Goal: Check status: Check status

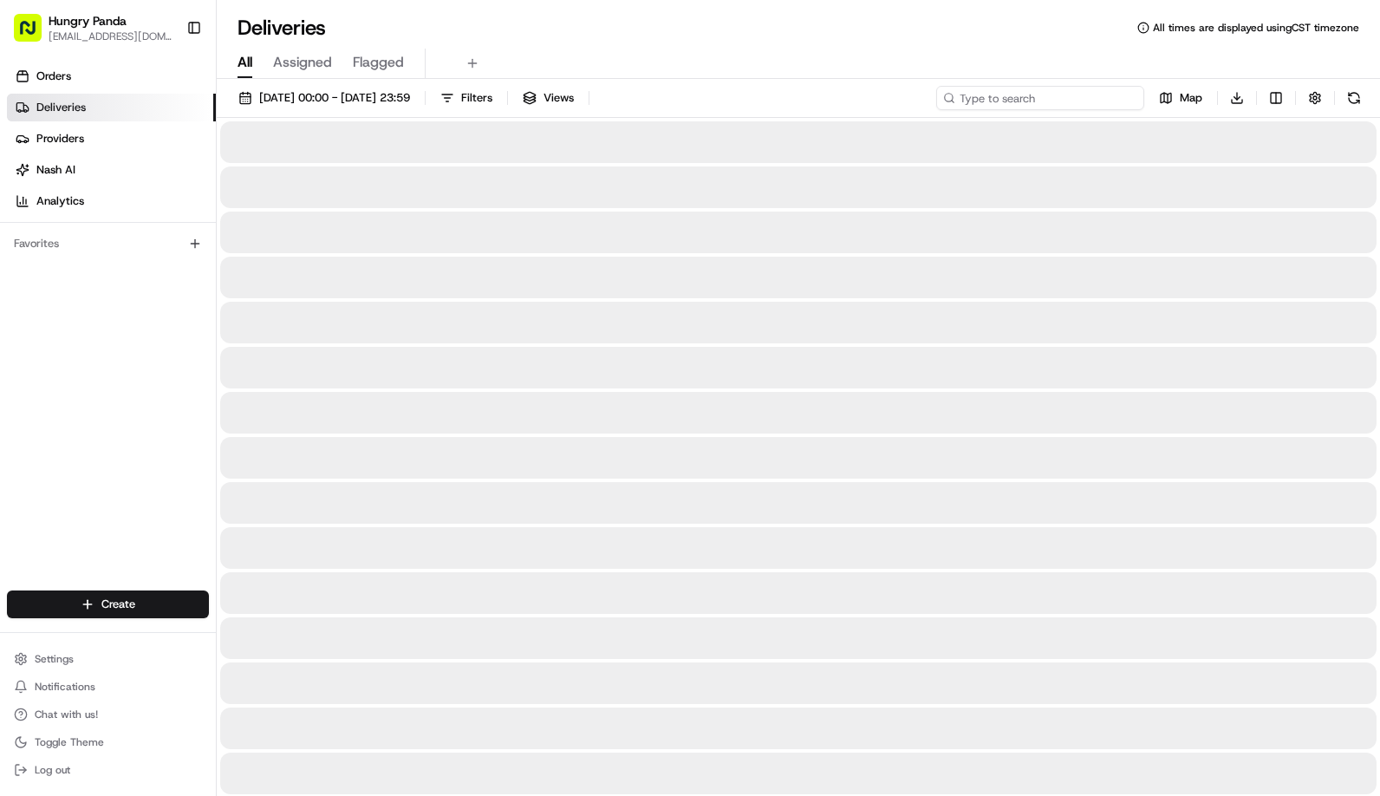
click at [1034, 94] on input at bounding box center [1040, 98] width 208 height 24
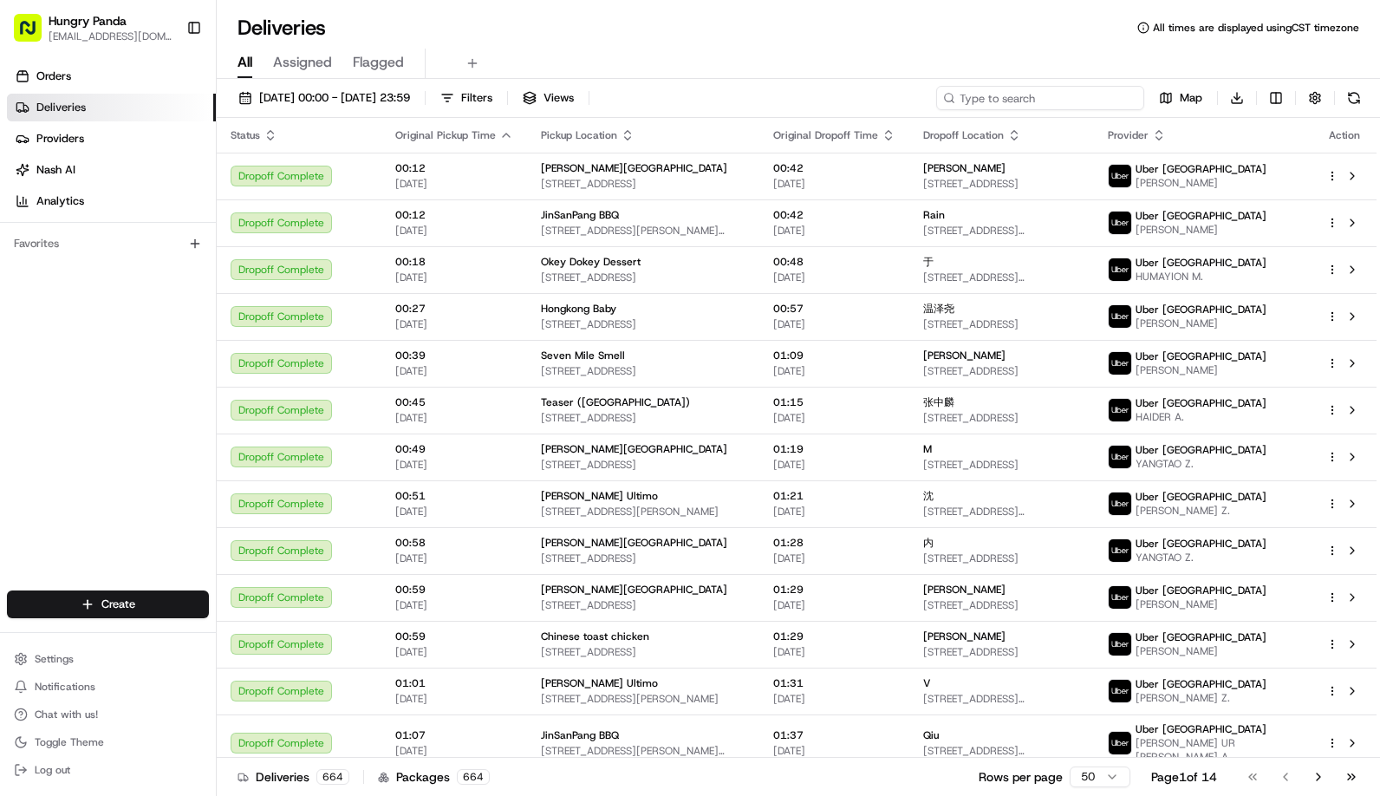
paste input "4964691935457792781922"
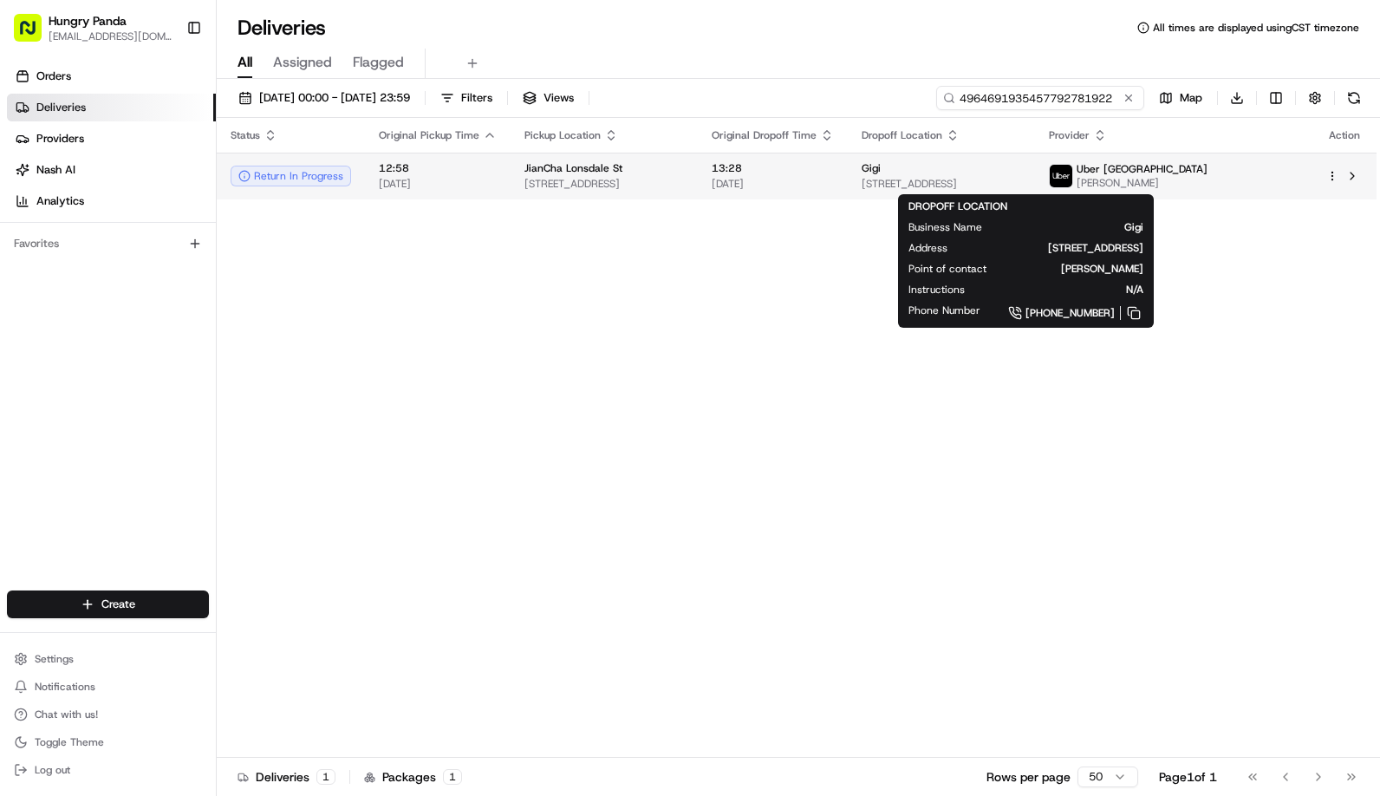
type input "4964691935457792781922"
click at [1001, 170] on div "Gigi" at bounding box center [940, 168] width 159 height 14
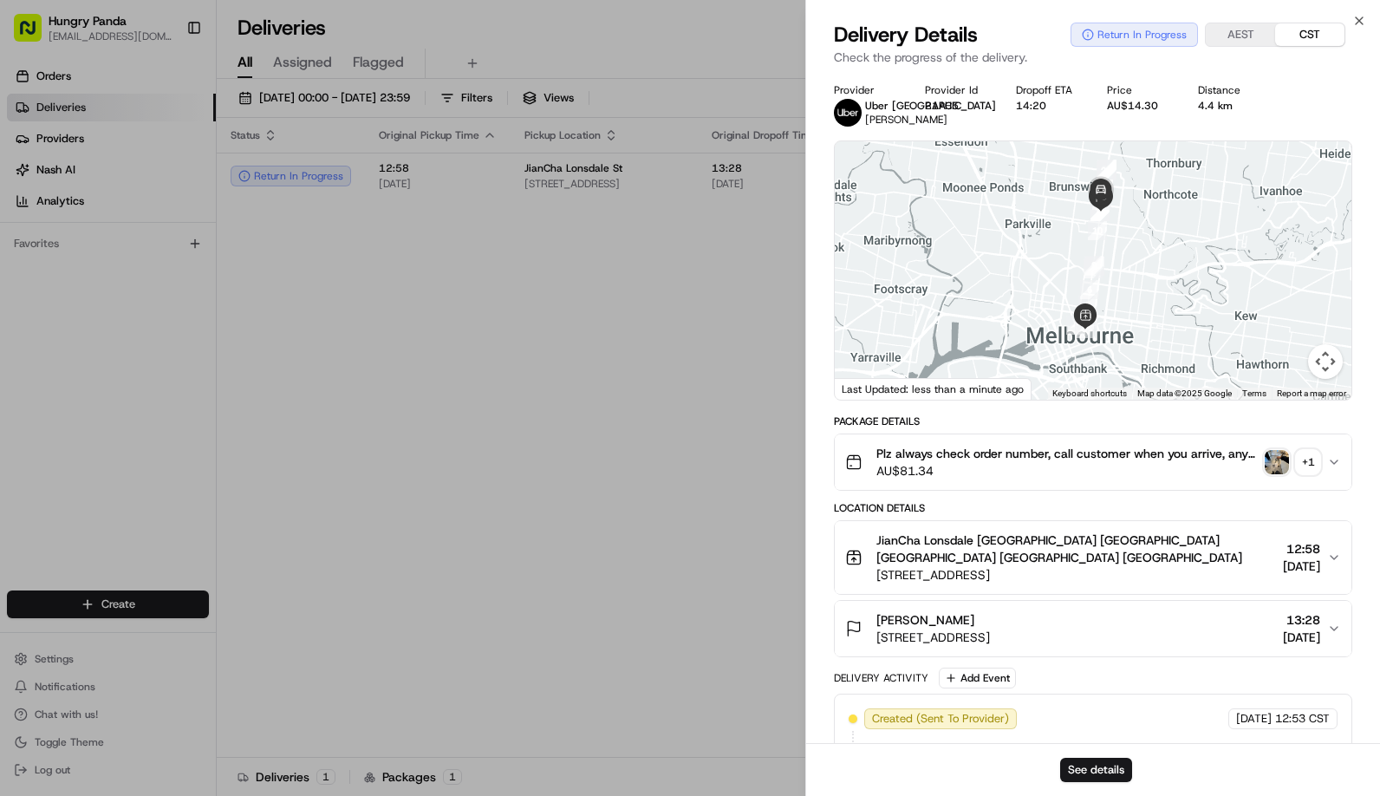
click at [1302, 461] on div "+ 1" at bounding box center [1308, 462] width 24 height 24
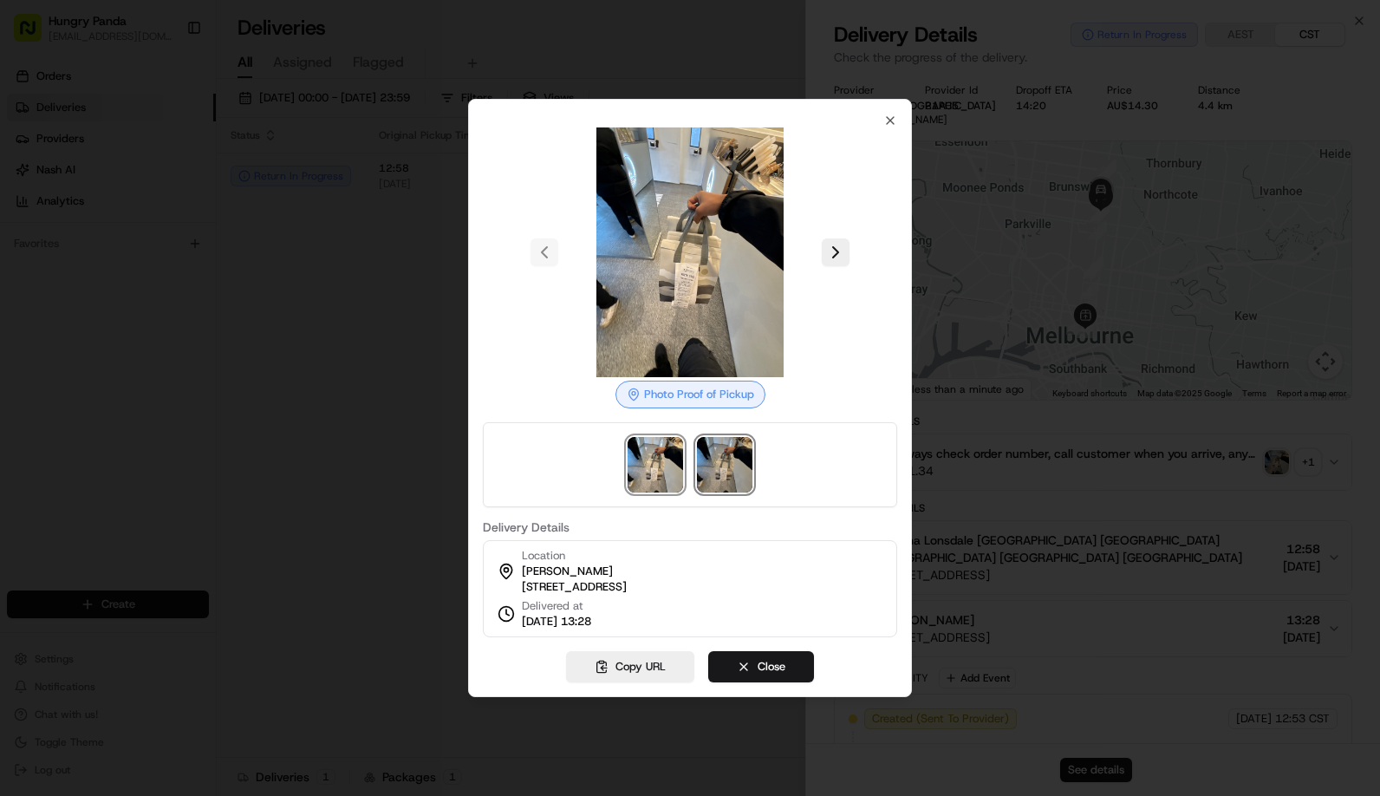
click at [729, 452] on img at bounding box center [724, 464] width 55 height 55
click at [1056, 478] on div at bounding box center [690, 398] width 1380 height 796
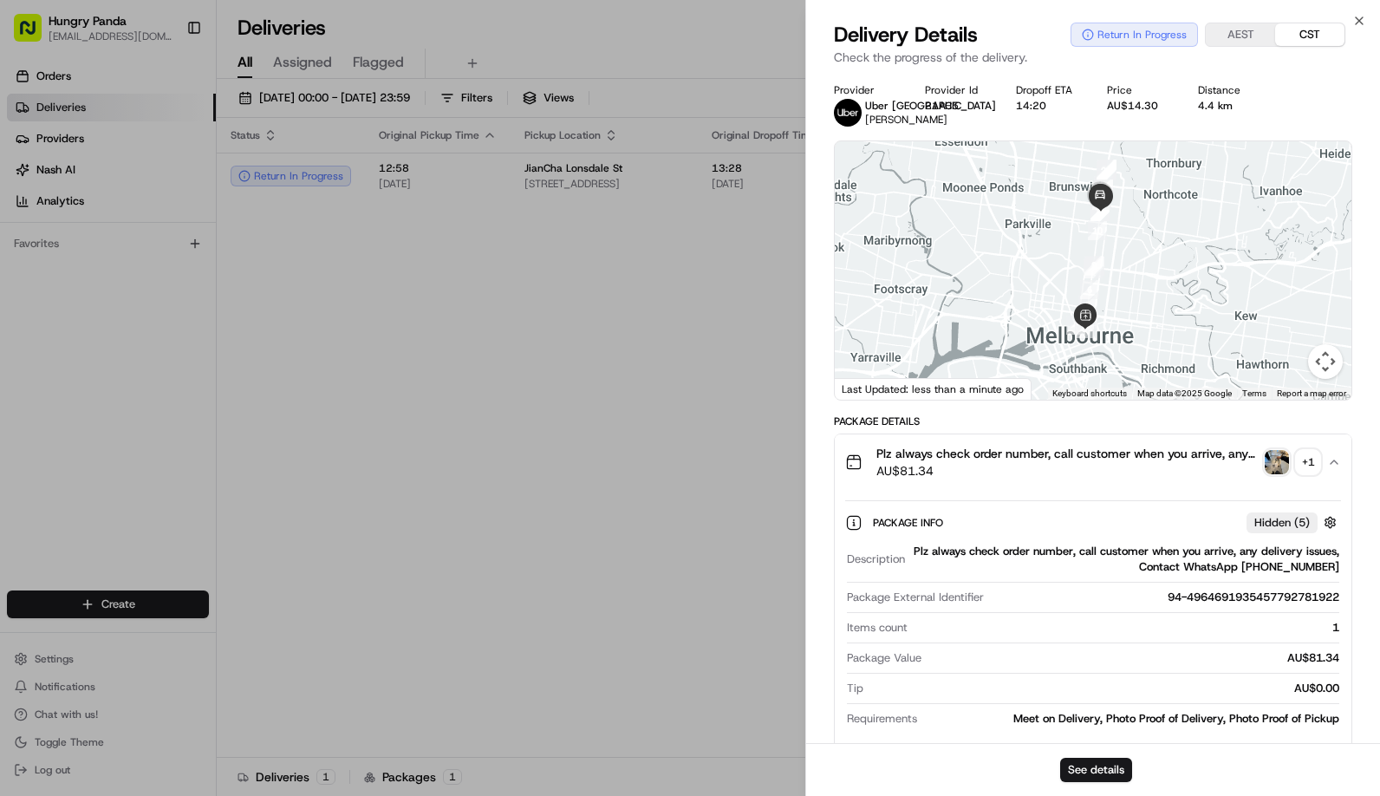
click at [1303, 460] on div "+ 1" at bounding box center [1308, 462] width 24 height 24
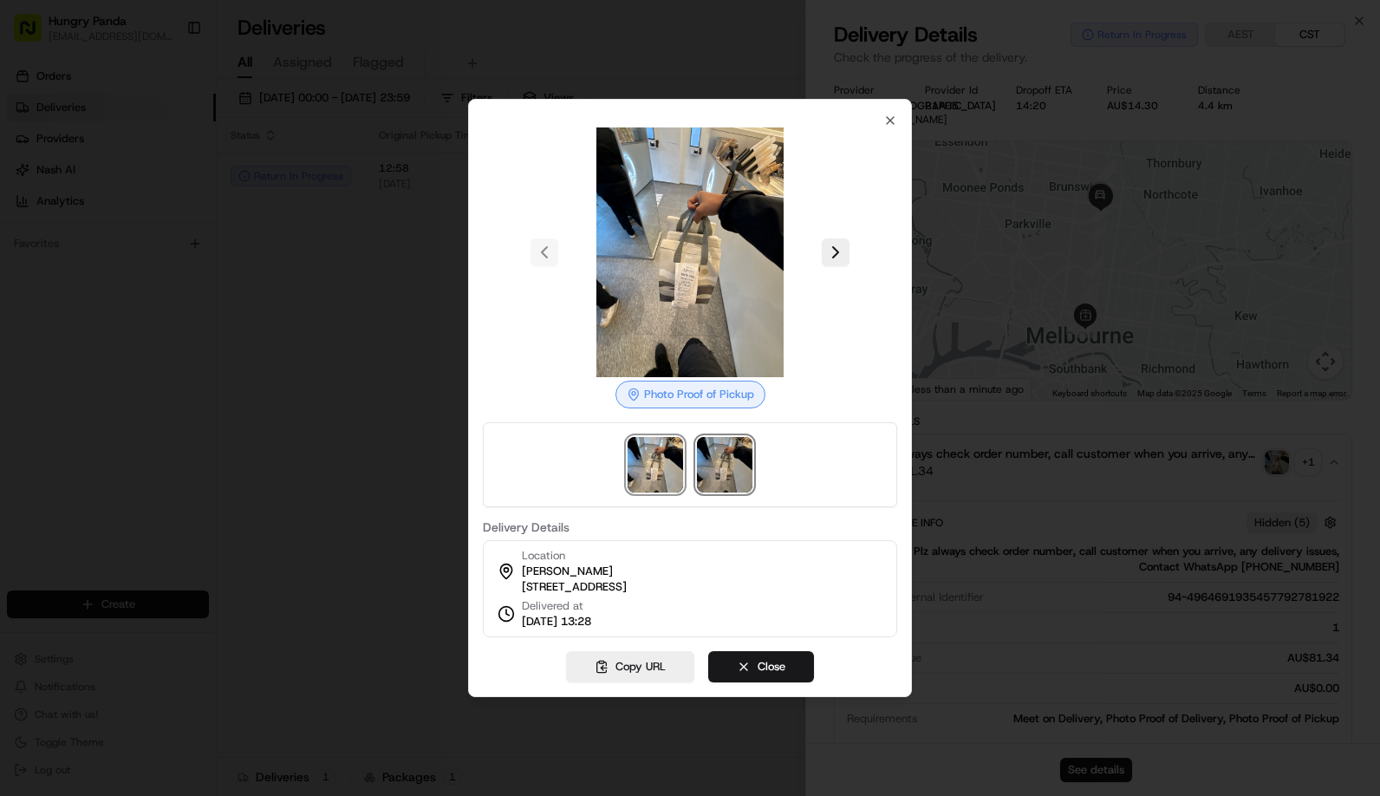
click at [728, 448] on img at bounding box center [724, 464] width 55 height 55
click at [664, 448] on img at bounding box center [654, 464] width 55 height 55
click at [702, 447] on img at bounding box center [724, 464] width 55 height 55
click at [1043, 472] on div at bounding box center [690, 398] width 1380 height 796
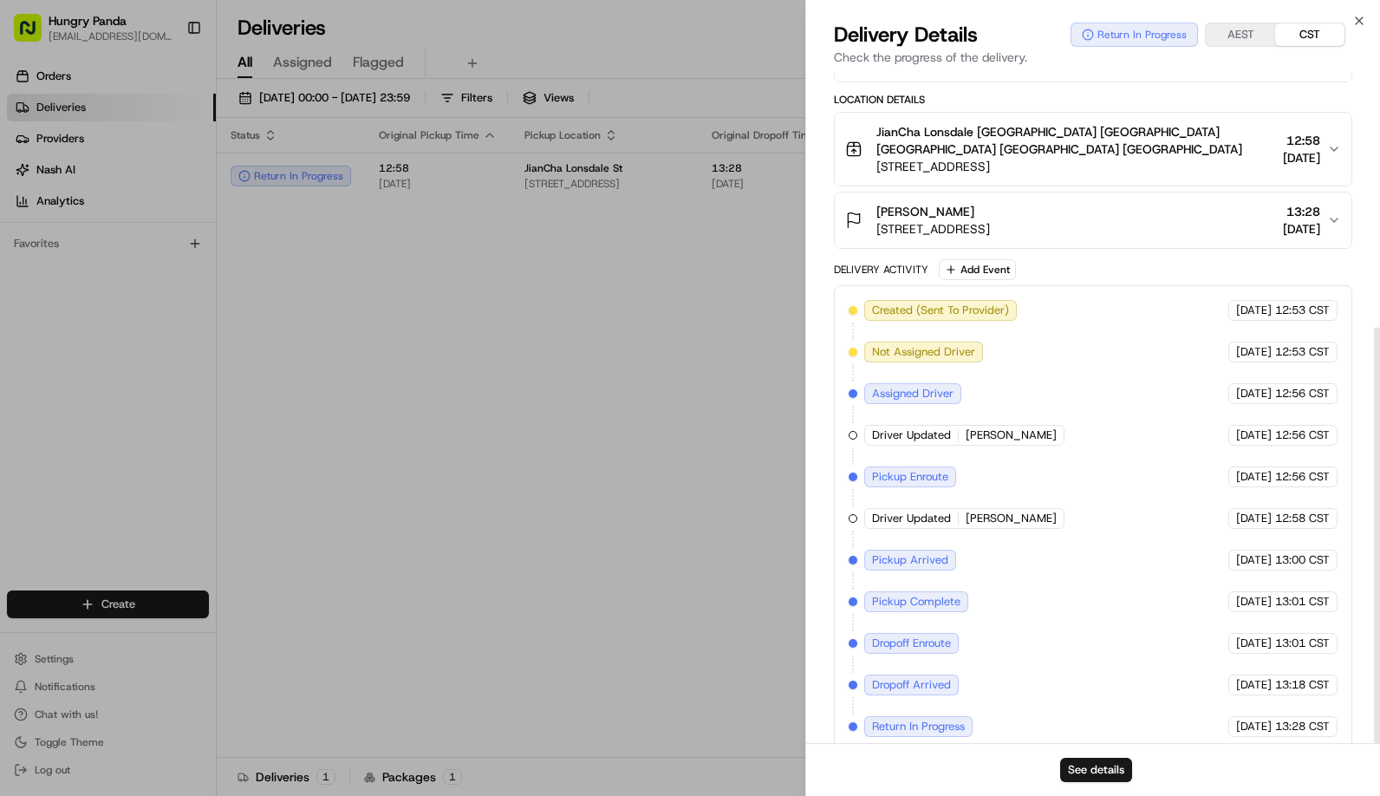
scroll to position [410, 0]
